Goal: Information Seeking & Learning: Understand process/instructions

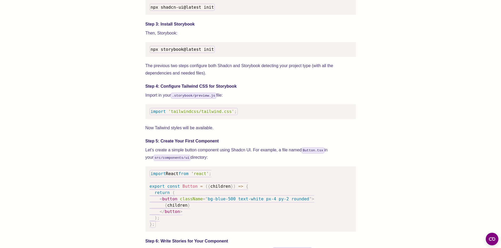
scroll to position [648, 0]
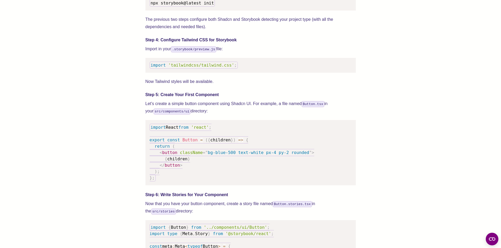
click at [199, 69] on code "import 'tailwindcss/tailwind.css' ;" at bounding box center [194, 65] width 88 height 7
copy code "import 'tailwindcss/tailwind.css' ;"
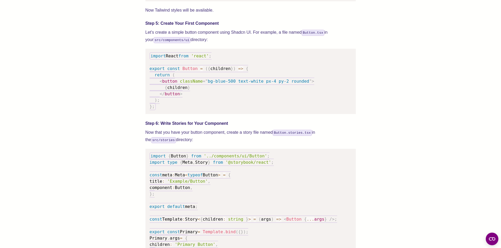
scroll to position [720, 0]
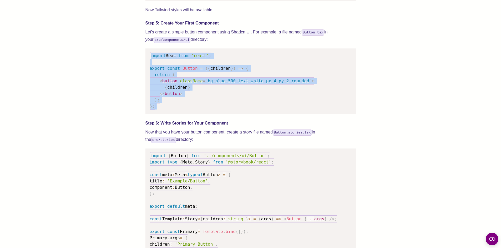
drag, startPoint x: 170, startPoint y: 118, endPoint x: 146, endPoint y: 58, distance: 64.6
click at [146, 58] on pre "import React from 'react' ; export const Button = ( { children } ) => { return …" at bounding box center [250, 80] width 210 height 65
copy code "import React from 'react' ; export const Button = ( { children } ) => { return …"
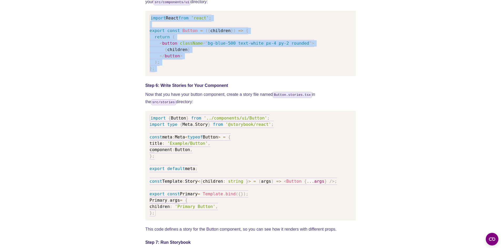
scroll to position [774, 0]
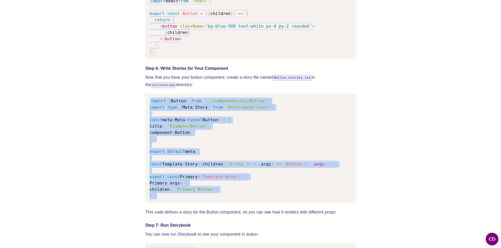
drag, startPoint x: 168, startPoint y: 207, endPoint x: 151, endPoint y: 108, distance: 100.2
click at [151, 108] on pre "import { Button } from '../components/ui/Button' ; import type { Meta , Story }…" at bounding box center [250, 148] width 210 height 109
copy code "import { Button } from '../components/ui/Button' ; import type { Meta , Story }…"
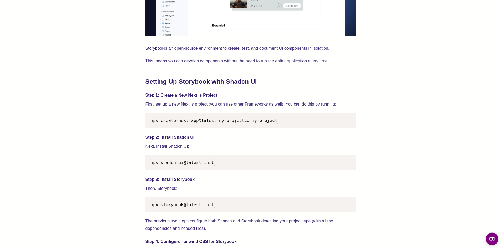
scroll to position [471, 0]
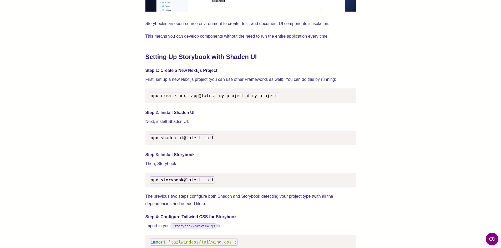
click at [204, 94] on span "npx create-next-app@latest my-project" at bounding box center [198, 95] width 94 height 5
click at [155, 99] on code "npx create-next-app@latest my-project cd my-project" at bounding box center [214, 95] width 129 height 7
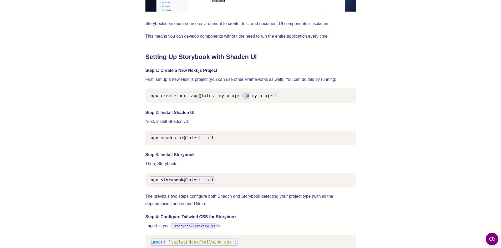
click at [155, 99] on code "npx create-next-app@latest my-project cd my-project" at bounding box center [214, 95] width 129 height 7
click at [191, 141] on code "npx shadcn-ui@latest init" at bounding box center [183, 137] width 66 height 7
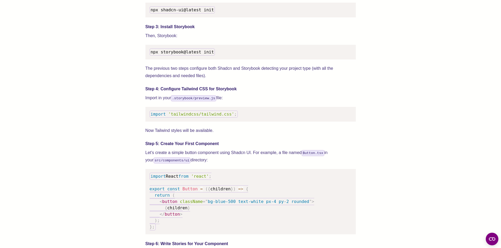
scroll to position [602, 0]
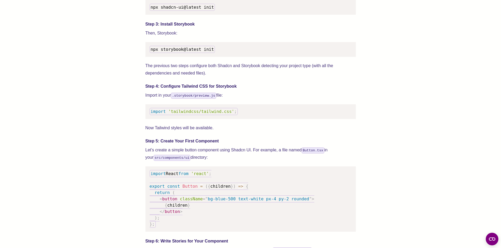
click at [209, 114] on span "'tailwindcss/tailwind.css'" at bounding box center [201, 111] width 66 height 5
copy code "import 'tailwindcss/tailwind.css' ;"
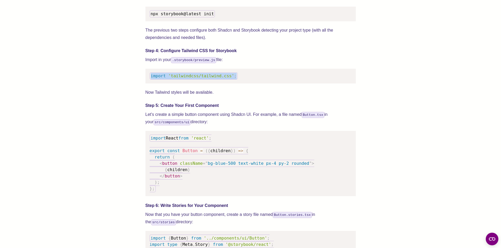
scroll to position [652, 0]
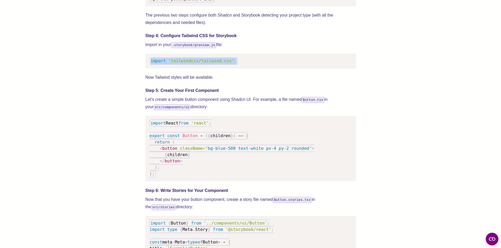
click at [227, 63] on span "'tailwindcss/tailwind.css'" at bounding box center [201, 60] width 66 height 5
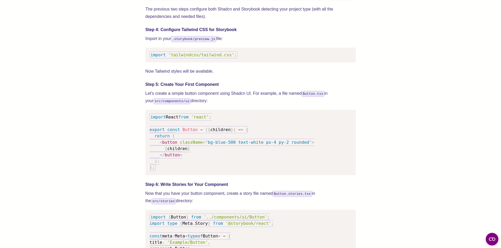
scroll to position [661, 0]
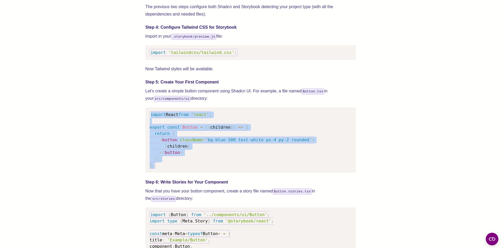
drag, startPoint x: 162, startPoint y: 172, endPoint x: 147, endPoint y: 123, distance: 50.8
click at [147, 123] on pre "import React from 'react' ; export const Button = ( { children } ) => { return …" at bounding box center [250, 139] width 210 height 65
copy code "import React from 'react' ; export const Button = ( { children } ) => { return …"
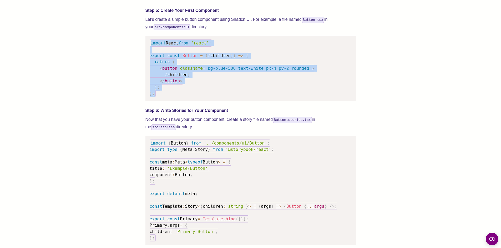
scroll to position [787, 0]
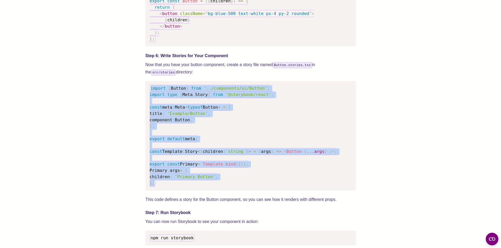
drag, startPoint x: 159, startPoint y: 189, endPoint x: 150, endPoint y: 93, distance: 96.4
click at [150, 93] on pre "import { Button } from '../components/ui/Button' ; import type { Meta , Story }…" at bounding box center [250, 135] width 210 height 109
copy code "import { Button } from '../components/ui/Button' ; import type { Meta , Story }…"
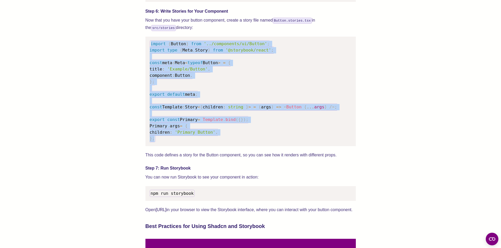
scroll to position [830, 0]
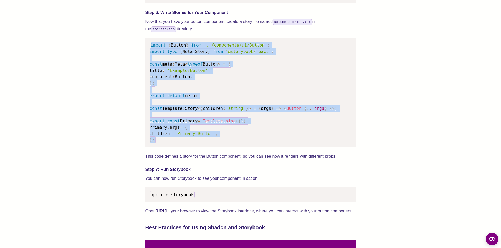
click at [246, 111] on span at bounding box center [244, 108] width 3 height 5
